Goal: Task Accomplishment & Management: Use online tool/utility

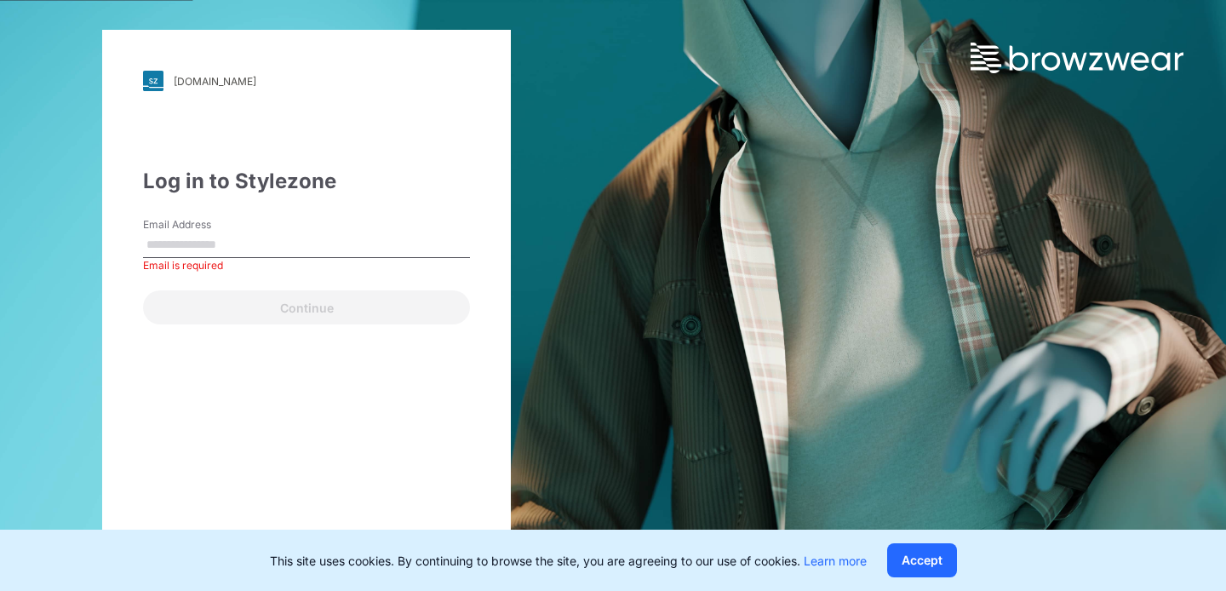
type input "**********"
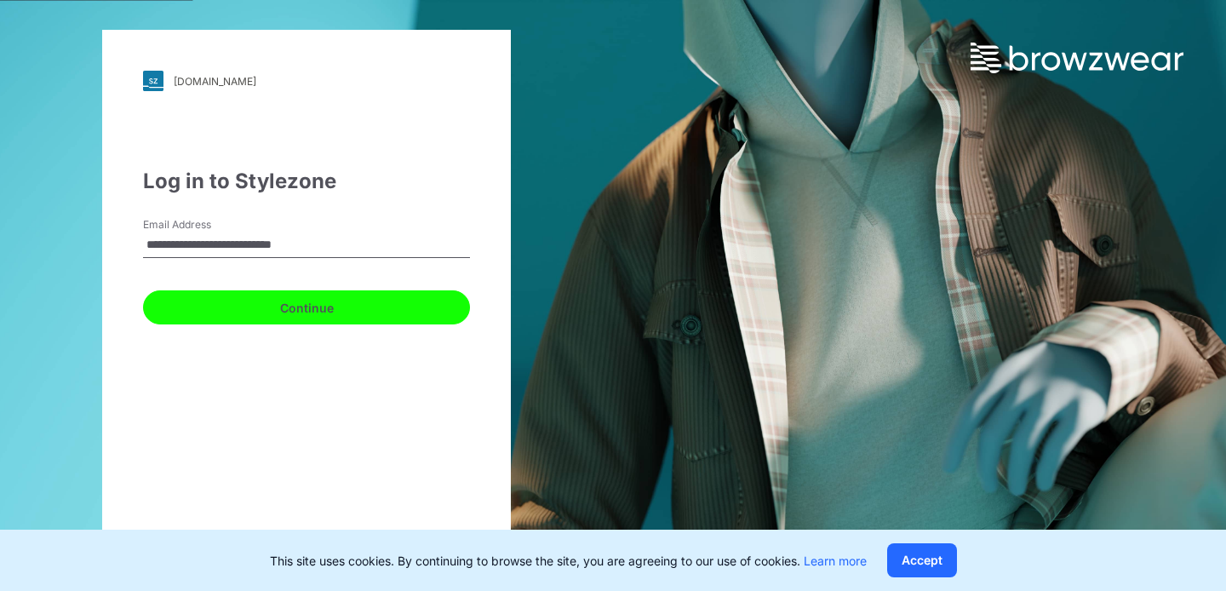
click at [371, 309] on button "Continue" at bounding box center [306, 307] width 327 height 34
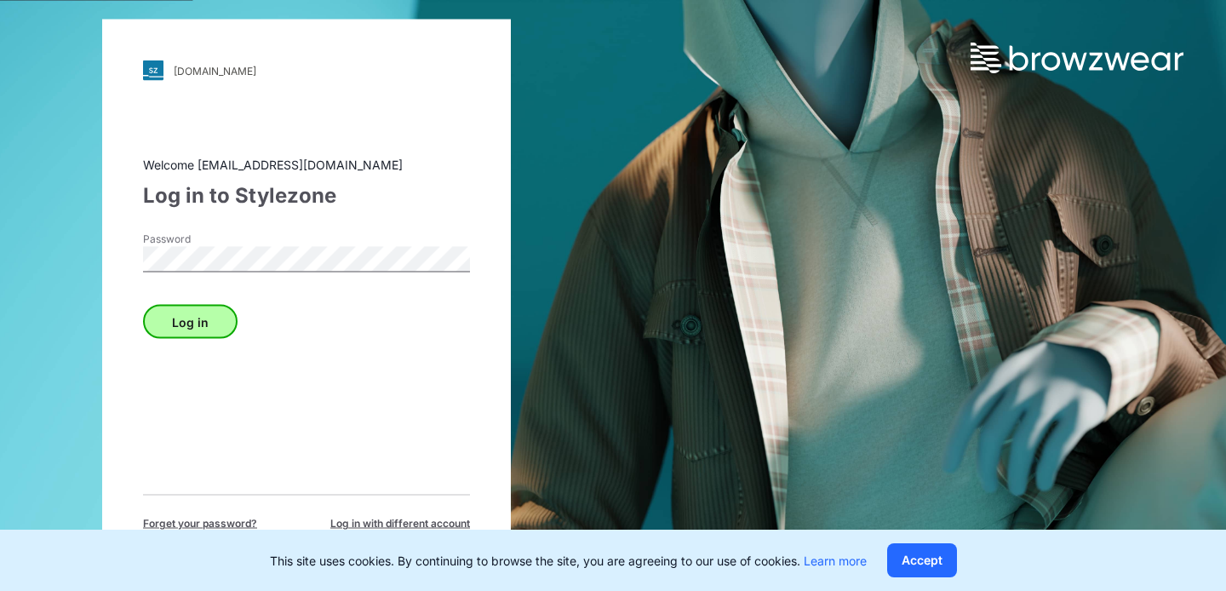
click at [187, 320] on button "Log in" at bounding box center [190, 322] width 95 height 34
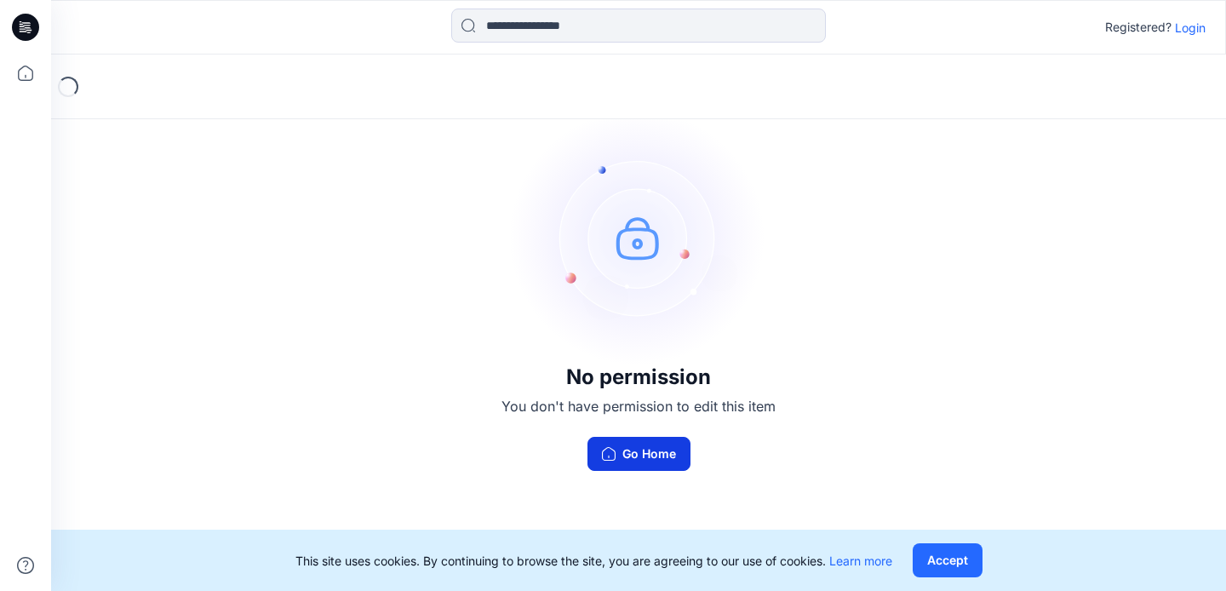
click at [664, 451] on button "Go Home" at bounding box center [639, 454] width 103 height 34
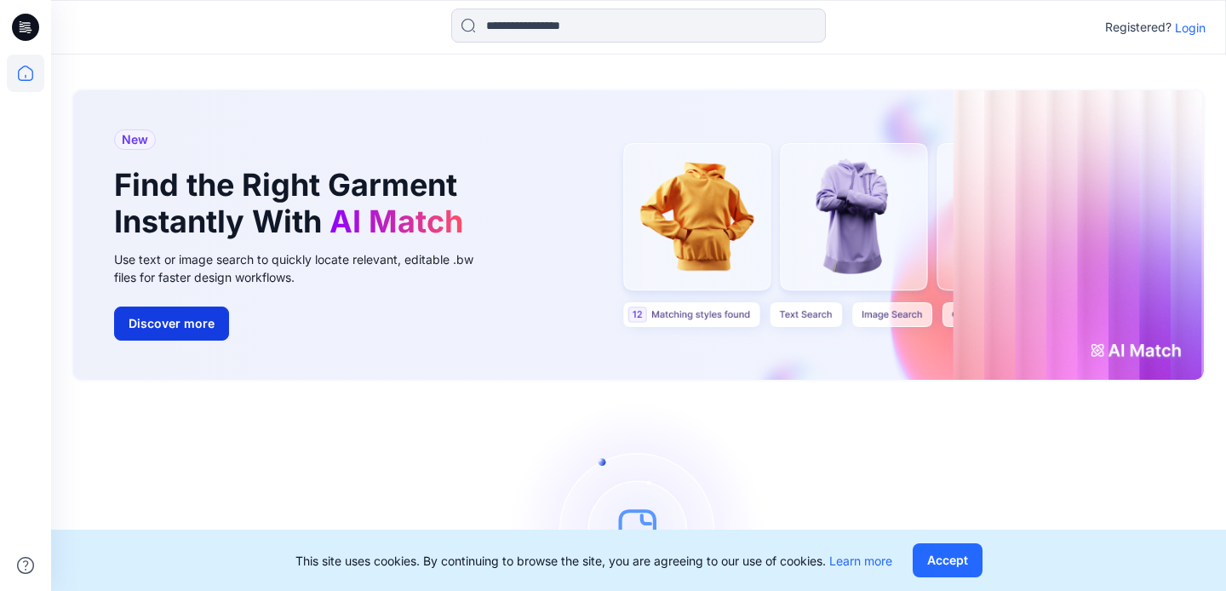
click at [189, 318] on button "Discover more" at bounding box center [171, 324] width 115 height 34
click at [30, 27] on icon at bounding box center [25, 27] width 27 height 27
click at [25, 24] on icon at bounding box center [25, 27] width 27 height 27
click at [21, 81] on icon at bounding box center [25, 73] width 37 height 37
click at [1184, 23] on p "Login" at bounding box center [1190, 28] width 31 height 18
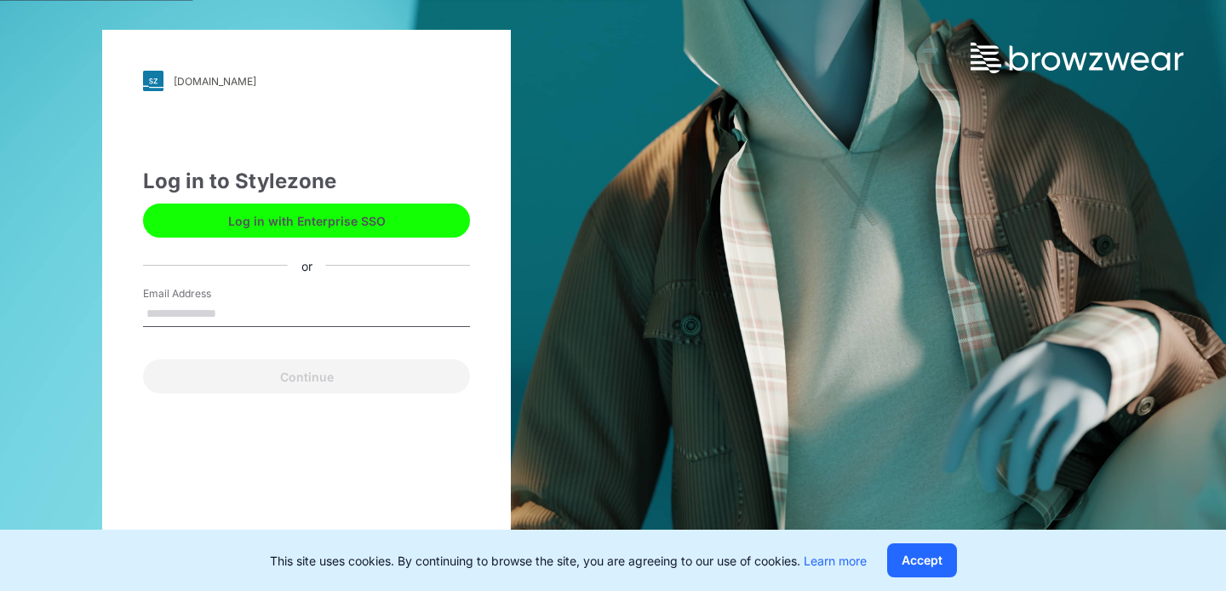
click at [352, 314] on input "Email Address" at bounding box center [306, 314] width 327 height 26
click at [188, 311] on input "Email Address" at bounding box center [306, 314] width 327 height 26
type input "**********"
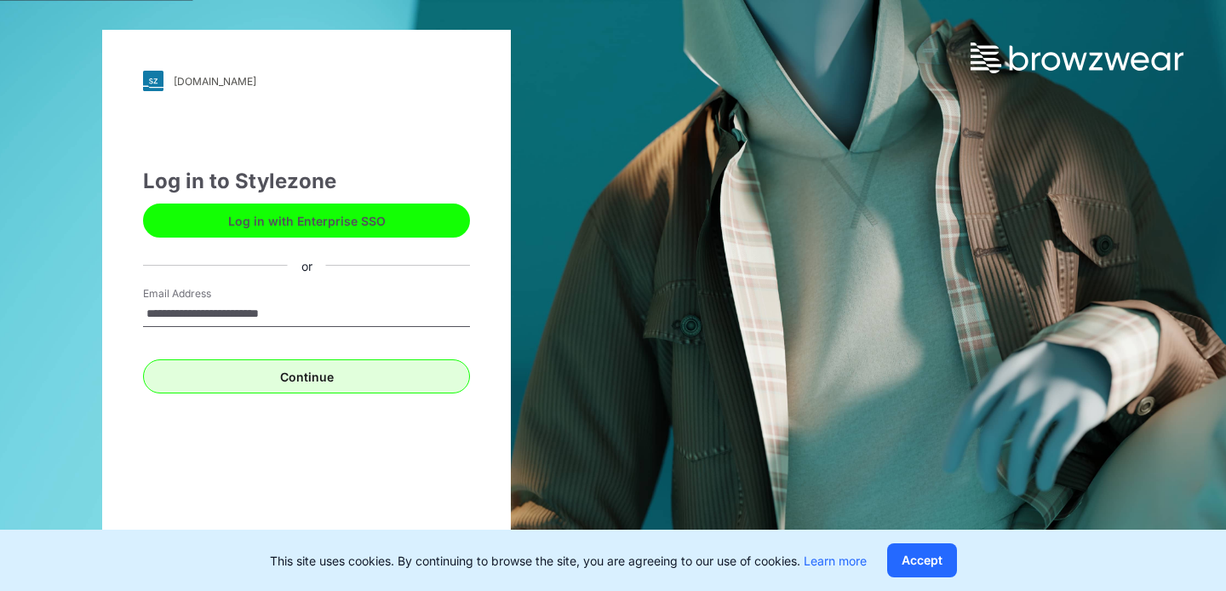
click at [233, 376] on button "Continue" at bounding box center [306, 376] width 327 height 34
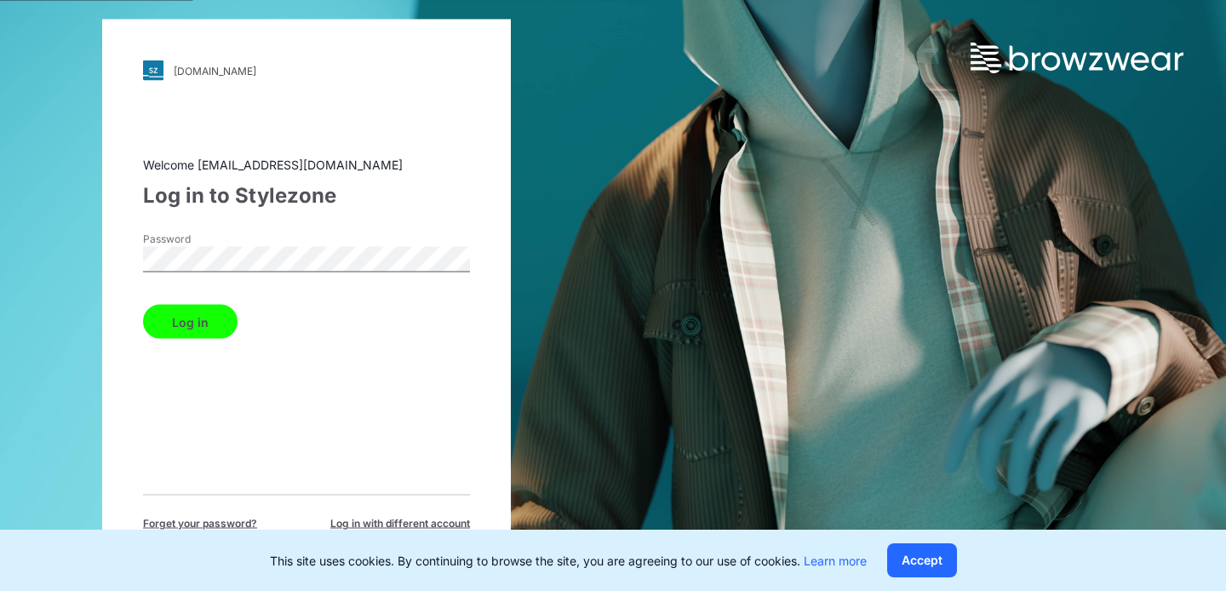
click at [218, 316] on button "Log in" at bounding box center [190, 322] width 95 height 34
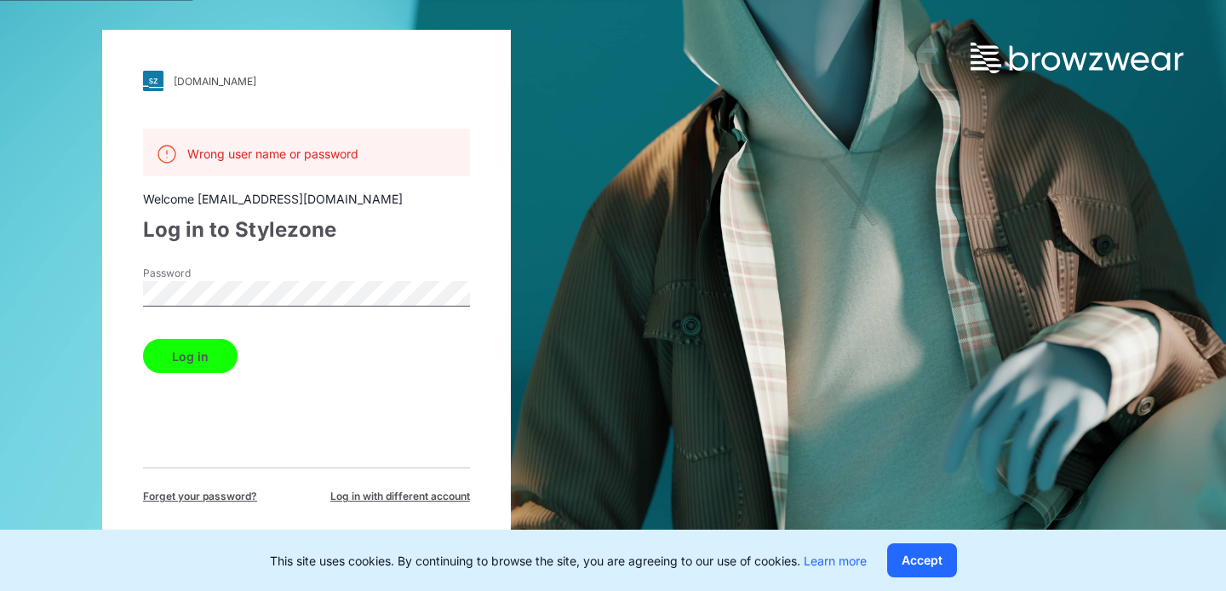
click at [94, 284] on div "[DOMAIN_NAME] Loading... Wrong user name or password Welcome [EMAIL_ADDRESS][DO…" at bounding box center [306, 295] width 613 height 591
click at [164, 387] on div "Wrong user name or password Welcome [EMAIL_ADDRESS][DOMAIN_NAME] Log in to Styl…" at bounding box center [306, 317] width 327 height 376
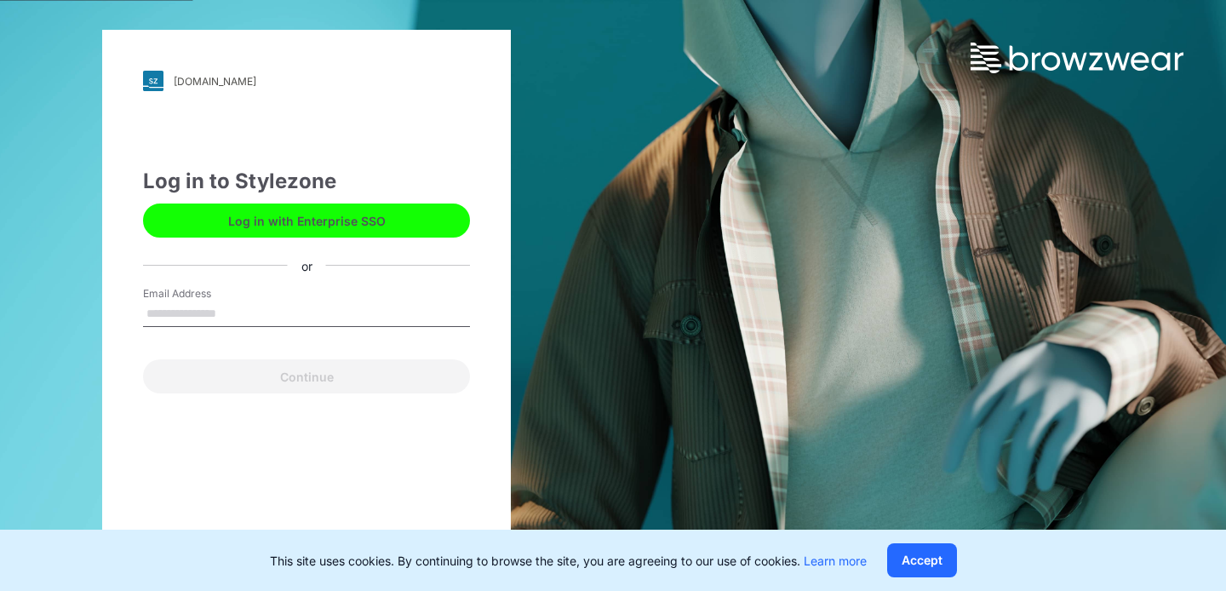
click at [212, 313] on input "Email Address" at bounding box center [306, 314] width 327 height 26
click at [179, 322] on input "Email Address" at bounding box center [306, 314] width 327 height 26
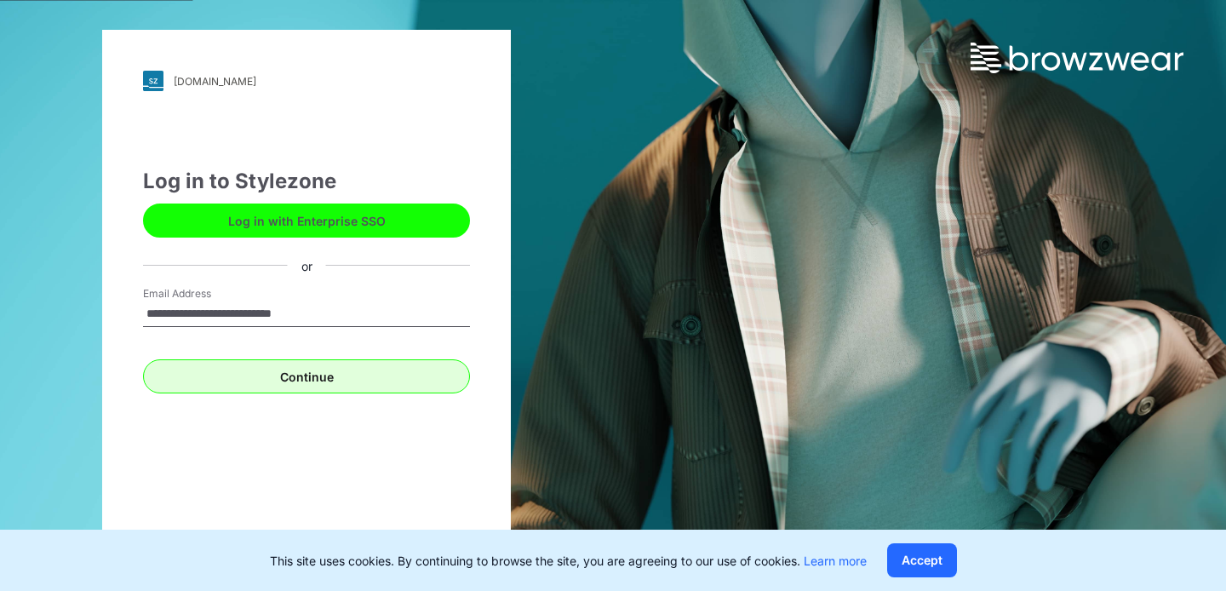
type input "**********"
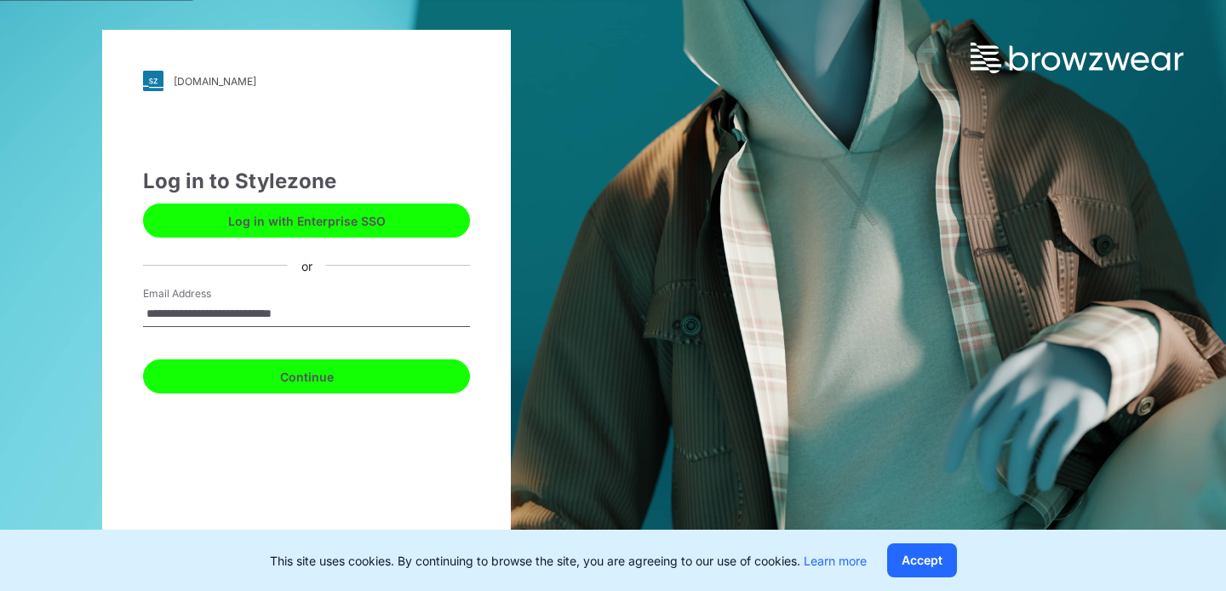
click at [202, 381] on button "Continue" at bounding box center [306, 376] width 327 height 34
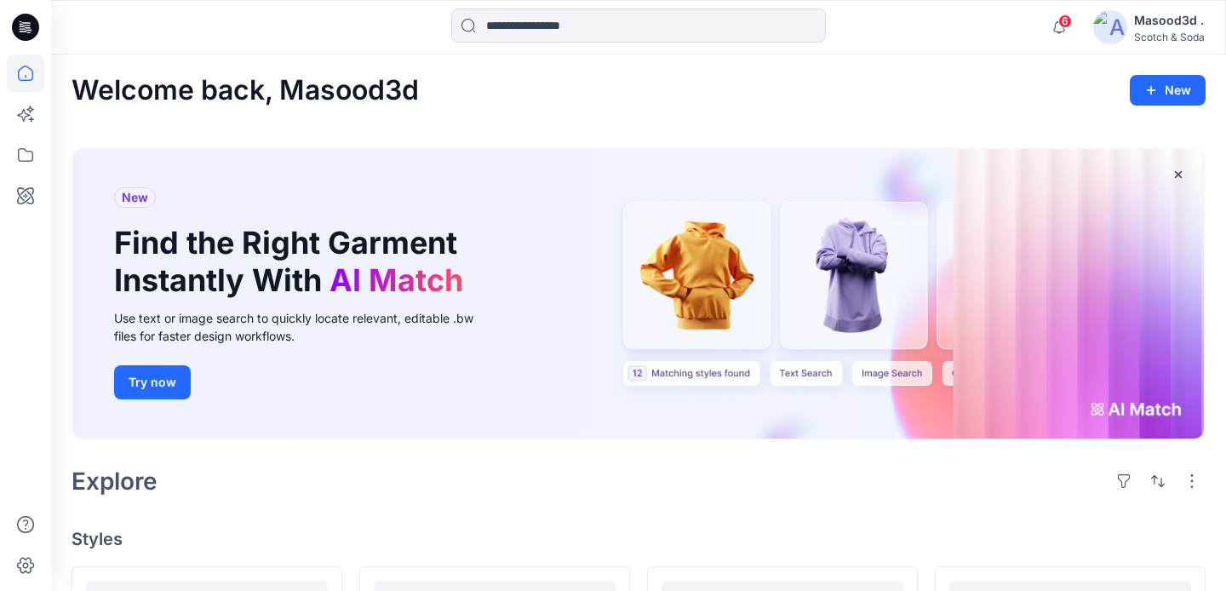
click at [1173, 29] on div "Masood3d ." at bounding box center [1169, 20] width 71 height 20
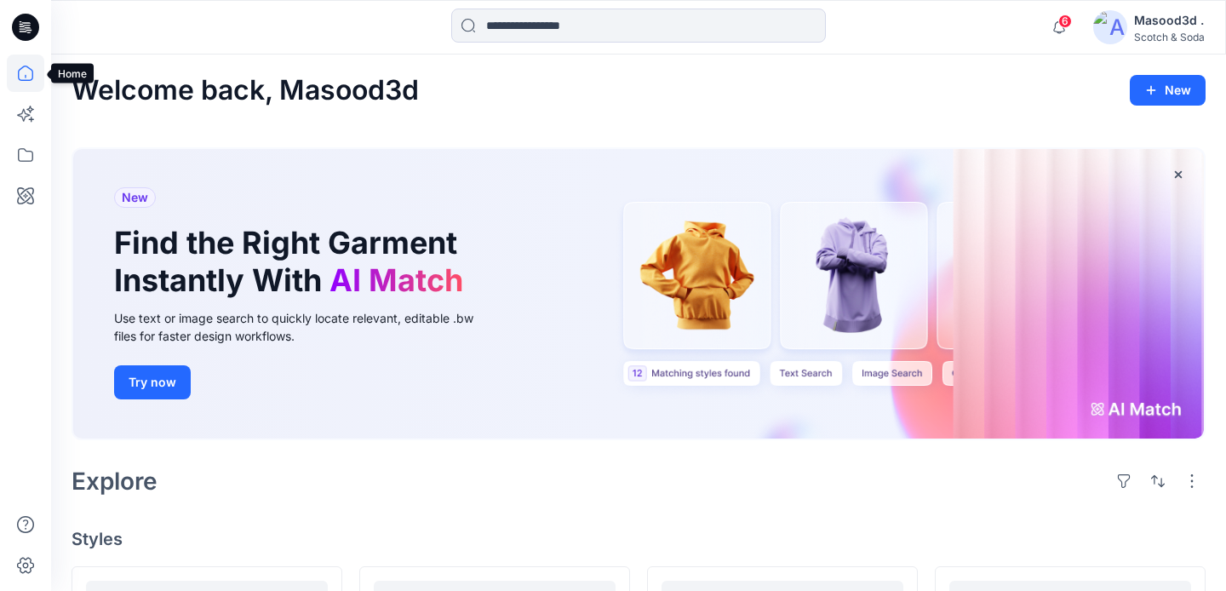
click at [33, 69] on icon at bounding box center [25, 73] width 37 height 37
click at [27, 193] on icon at bounding box center [25, 195] width 37 height 37
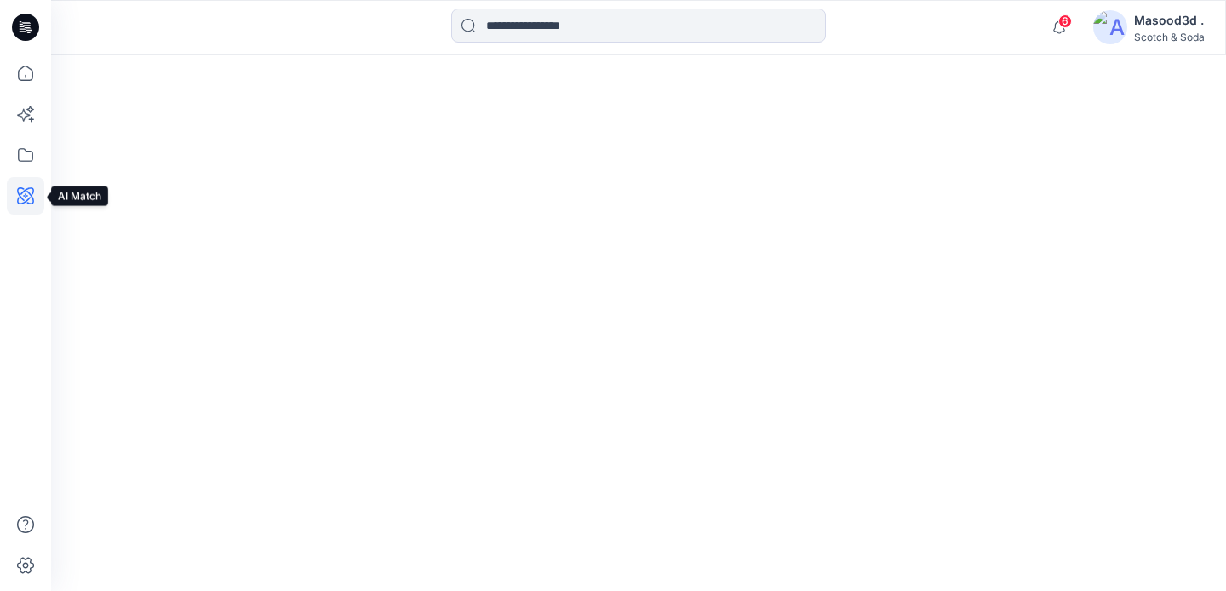
click at [27, 193] on icon at bounding box center [25, 195] width 37 height 37
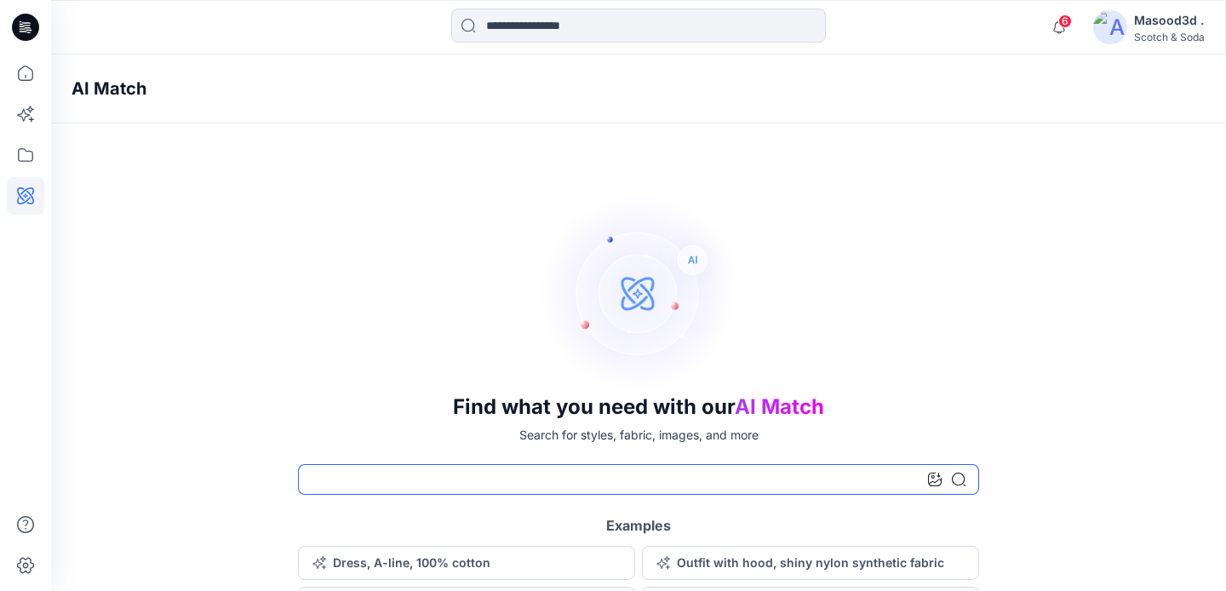
click at [744, 485] on input at bounding box center [638, 479] width 681 height 31
type input "*"
type input "**********"
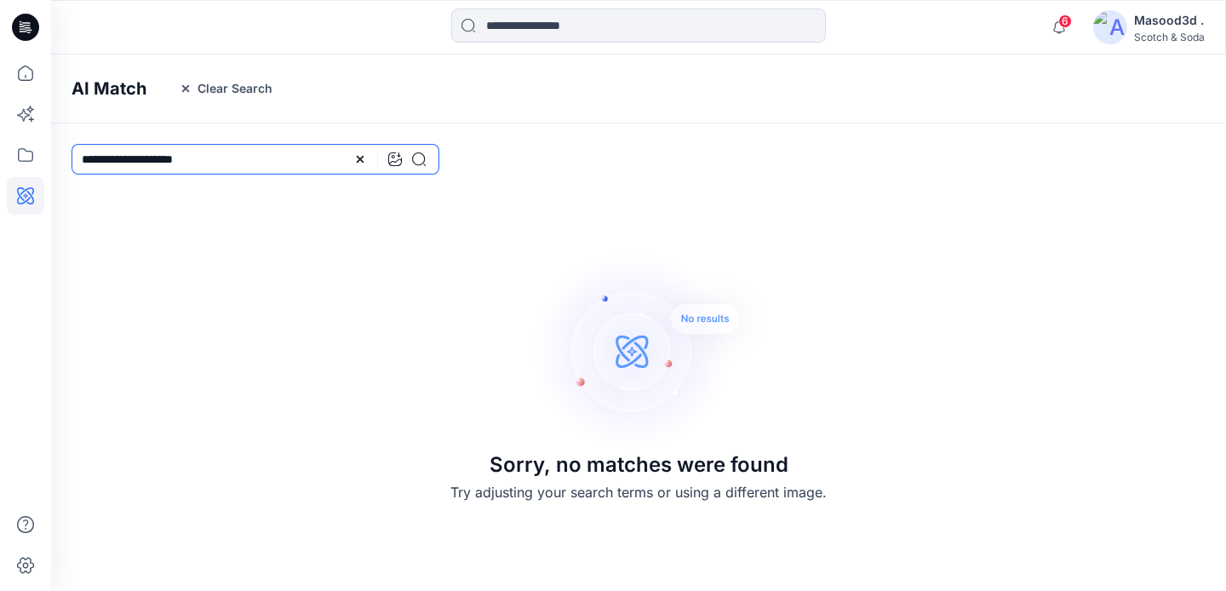
click at [220, 158] on input "**********" at bounding box center [256, 159] width 368 height 31
type input "**********"
click at [422, 161] on icon at bounding box center [419, 159] width 14 height 14
click at [222, 92] on button "Clear Search" at bounding box center [226, 88] width 116 height 27
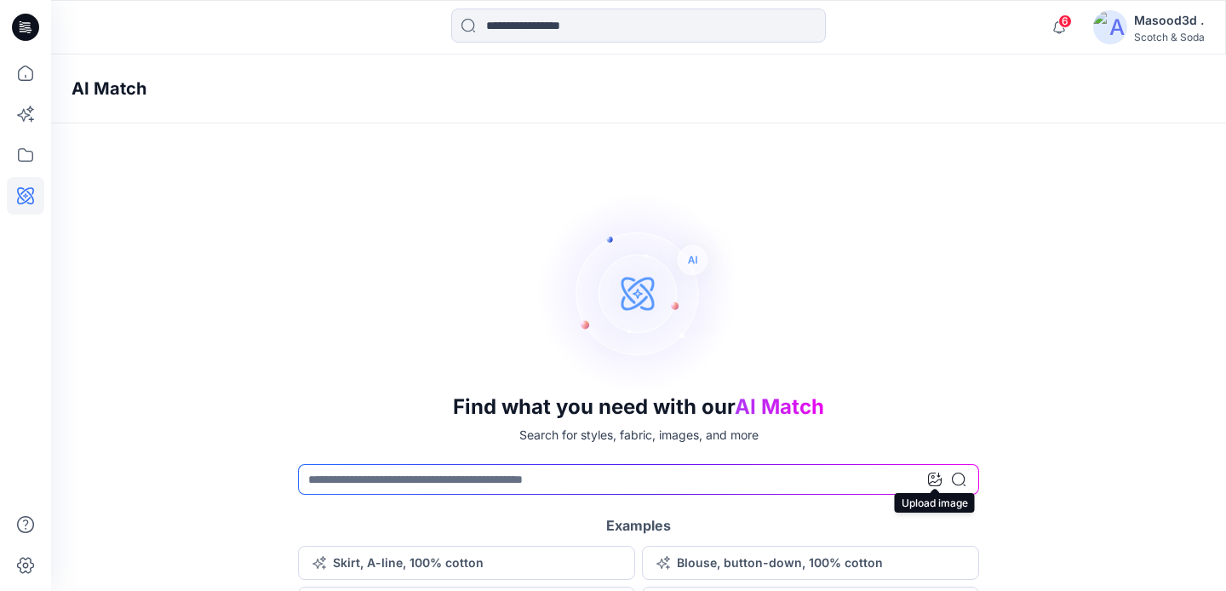
click at [935, 479] on icon at bounding box center [935, 480] width 14 height 14
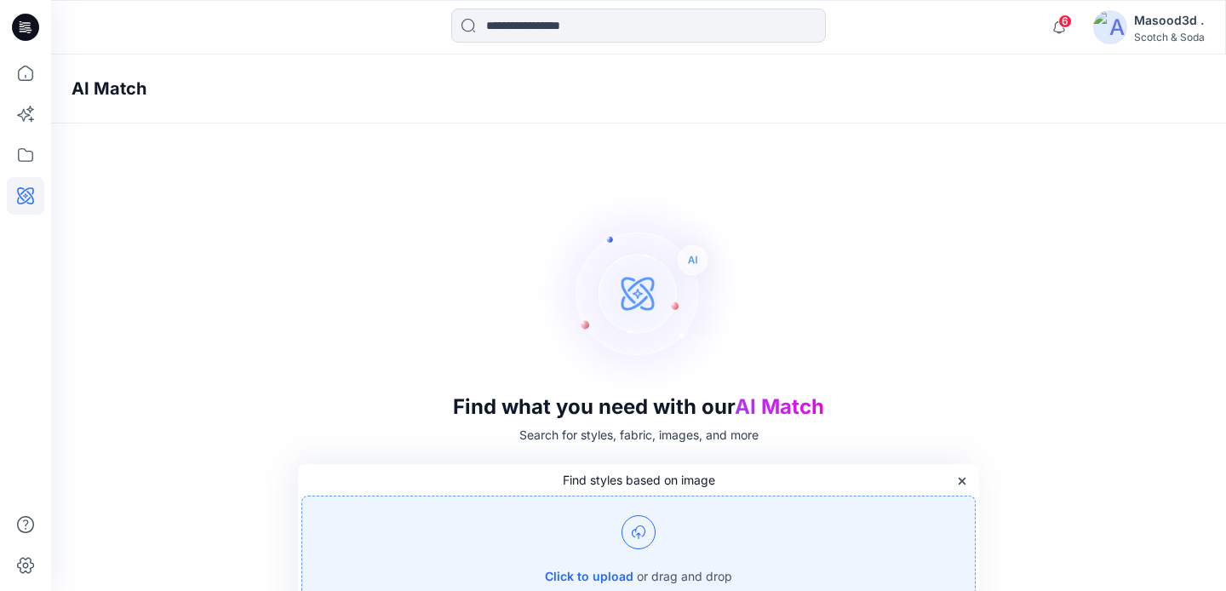
scroll to position [43, 0]
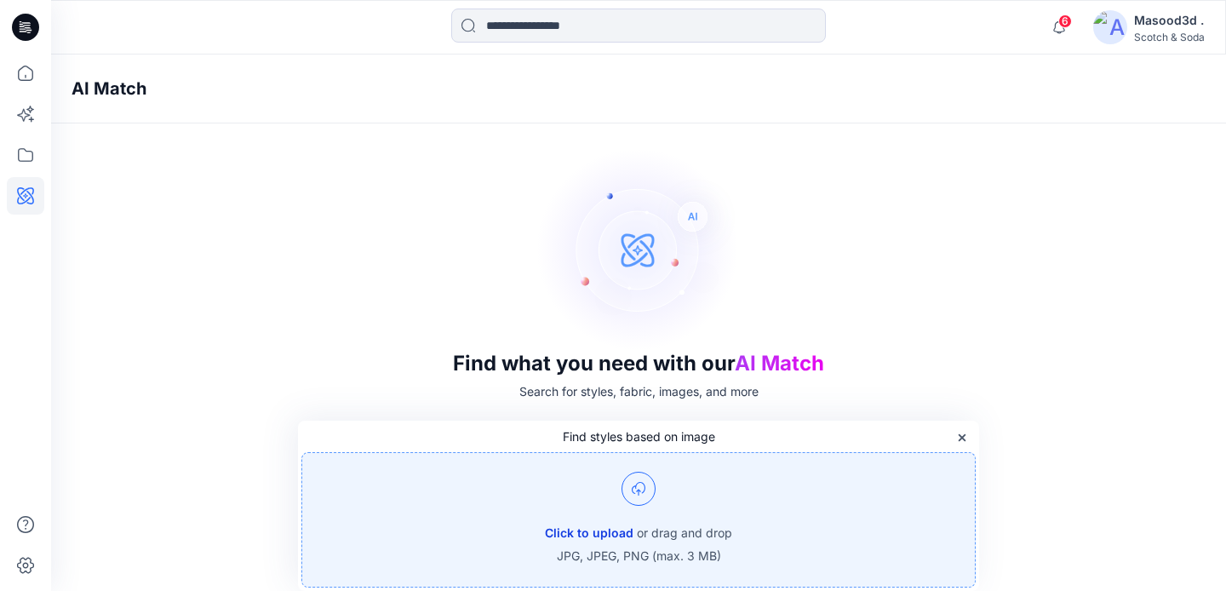
click at [577, 538] on button "Click to upload" at bounding box center [589, 533] width 89 height 20
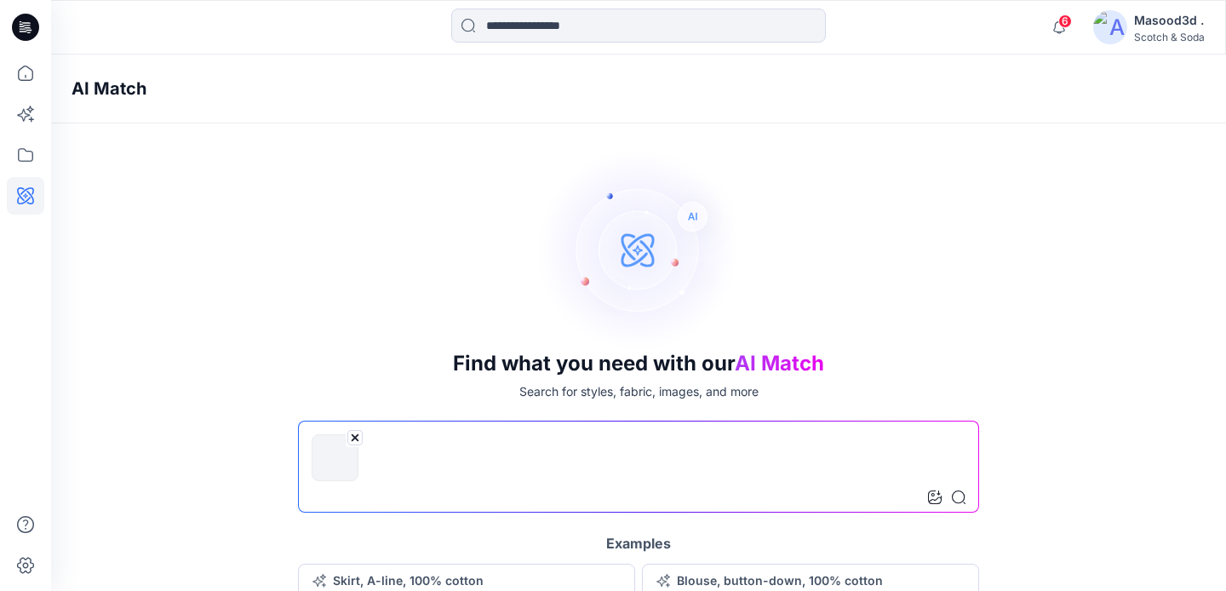
scroll to position [91, 0]
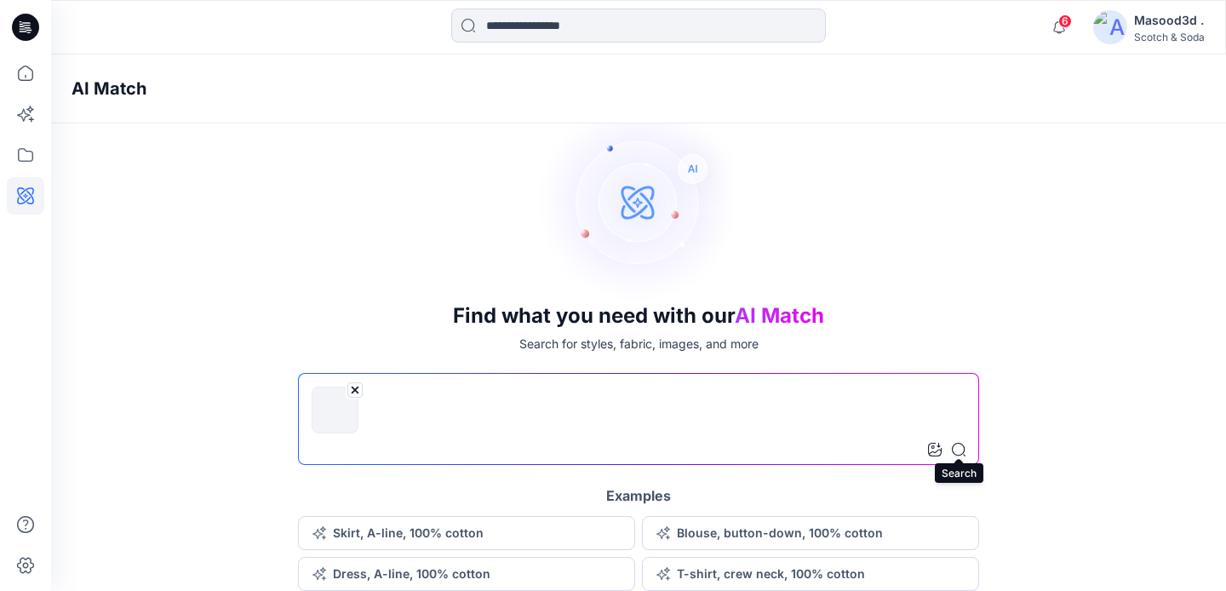
click at [961, 451] on icon at bounding box center [959, 450] width 14 height 14
